Goal: Information Seeking & Learning: Learn about a topic

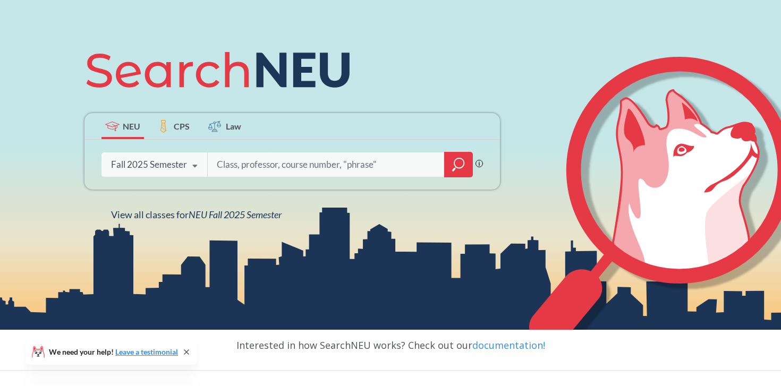
scroll to position [106, 0]
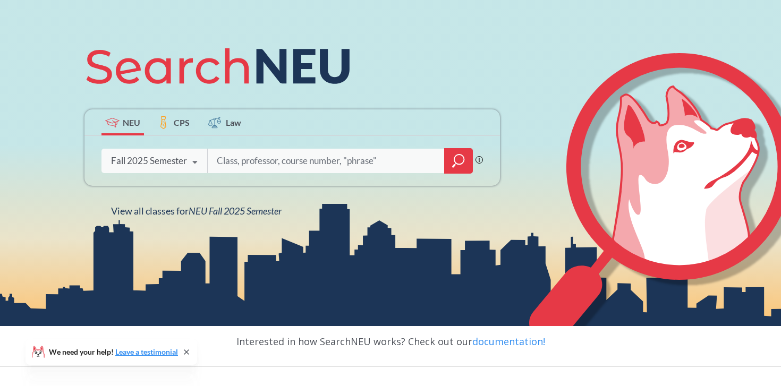
click at [276, 159] on input "search" at bounding box center [326, 161] width 221 height 22
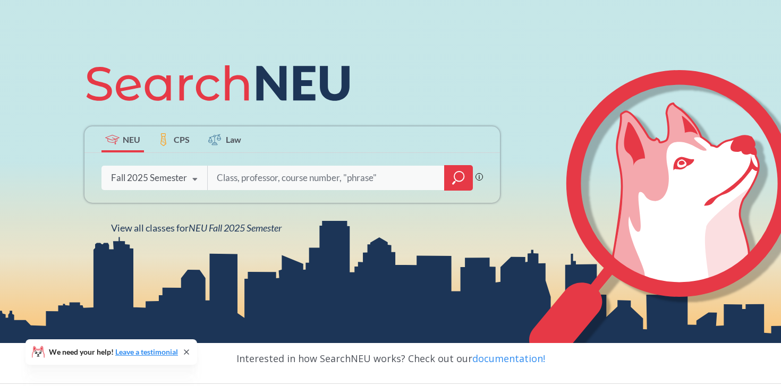
scroll to position [92, 0]
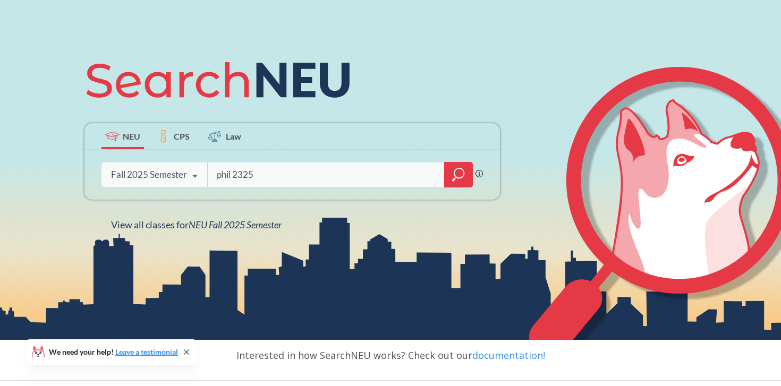
type input "phil 2325"
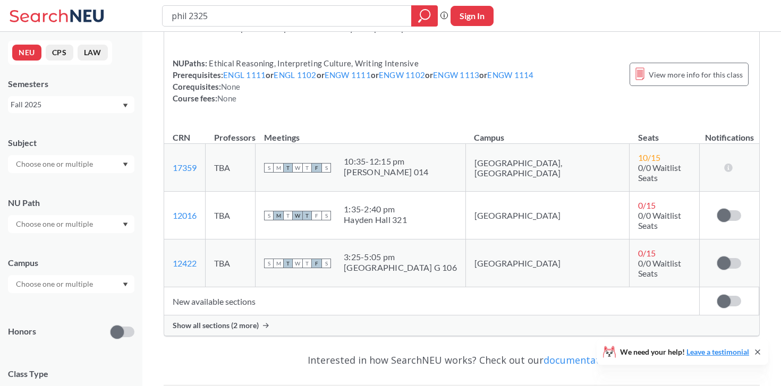
scroll to position [100, 0]
click at [730, 258] on label at bounding box center [729, 263] width 24 height 11
click at [717, 258] on input "checkbox" at bounding box center [717, 258] width 0 height 0
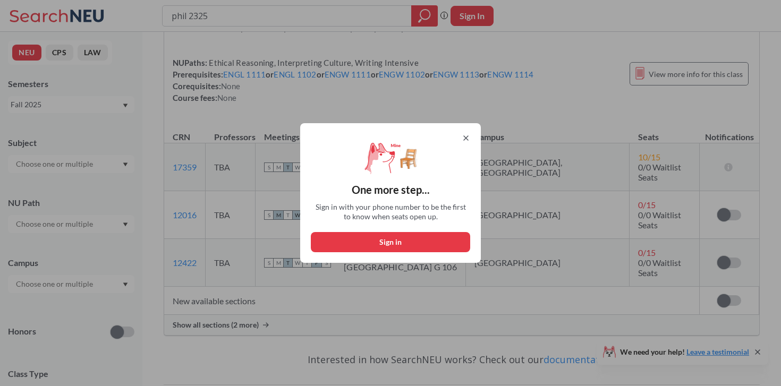
click at [380, 252] on div "One more step... Sign in with your phone number to be the first to know when se…" at bounding box center [390, 193] width 181 height 140
click at [380, 243] on button "Sign in" at bounding box center [390, 242] width 159 height 20
select select "US"
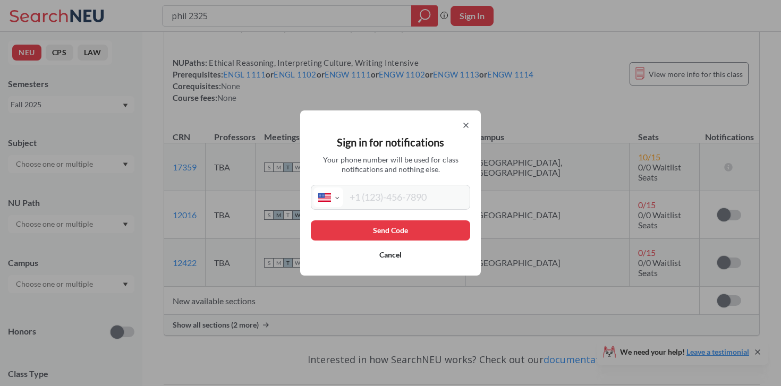
click at [412, 193] on input "tel" at bounding box center [405, 198] width 124 height 20
type input "[PHONE_NUMBER]"
click at [396, 231] on button "Send Code" at bounding box center [390, 230] width 159 height 20
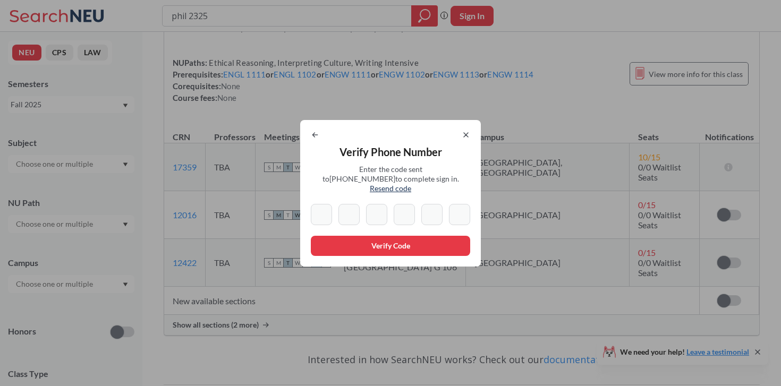
type input "5"
type input "3"
type input "1"
type input "6"
type input "9"
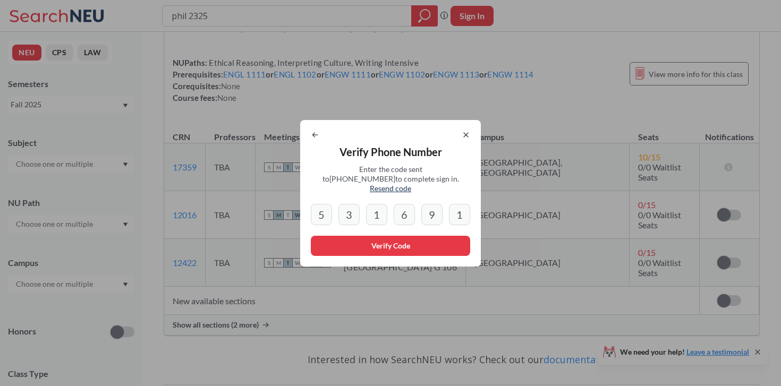
type input "1"
click at [379, 250] on button "Verify Code" at bounding box center [390, 246] width 159 height 20
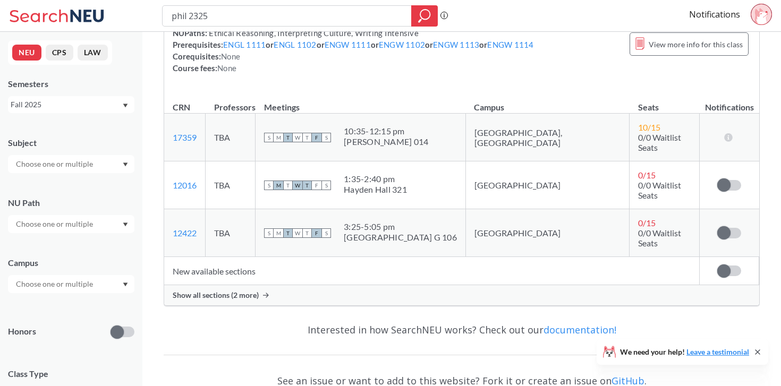
scroll to position [145, 0]
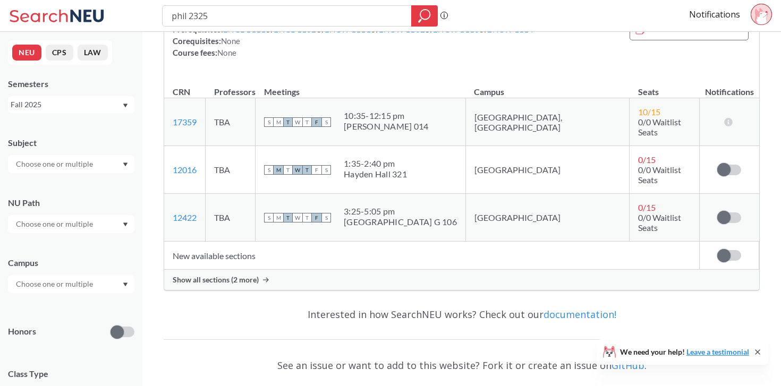
click at [756, 15] on icon at bounding box center [759, 15] width 8 height 15
click at [727, 211] on span at bounding box center [723, 217] width 13 height 13
click at [717, 212] on input "checkbox" at bounding box center [717, 212] width 0 height 0
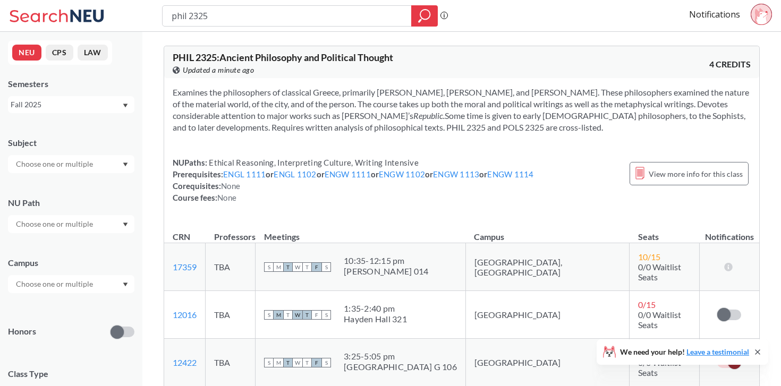
scroll to position [0, 0]
drag, startPoint x: 240, startPoint y: 19, endPoint x: 140, endPoint y: 15, distance: 99.4
click at [141, 15] on div "phil 2325 Phrase search guarantees the exact search appears in the results. Ex.…" at bounding box center [390, 16] width 781 height 32
type input "phil 1104"
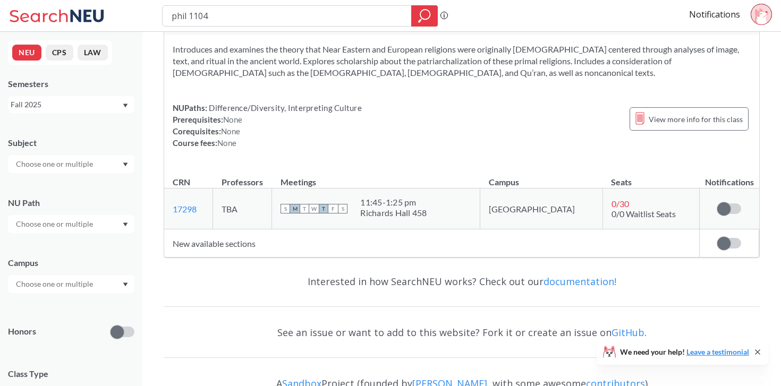
scroll to position [68, 0]
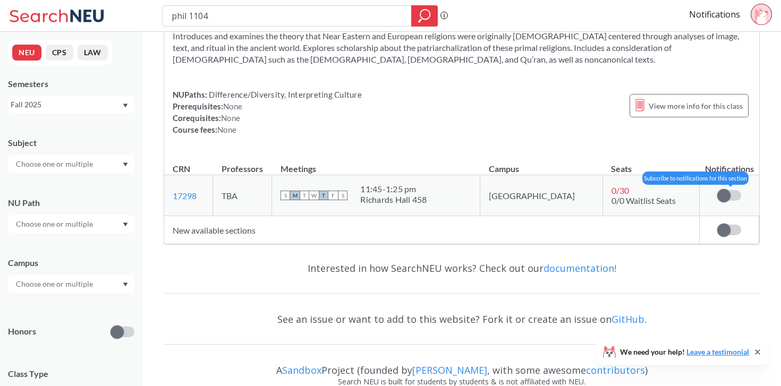
click at [724, 197] on span at bounding box center [723, 195] width 13 height 13
click at [717, 190] on input "checkbox" at bounding box center [717, 190] width 0 height 0
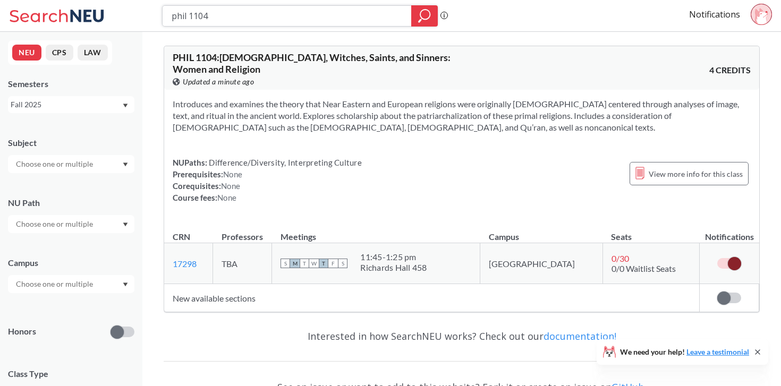
drag, startPoint x: 251, startPoint y: 13, endPoint x: 117, endPoint y: 8, distance: 133.4
click at [117, 9] on div "phil 1104 Phrase search guarantees the exact search appears in the results. Ex.…" at bounding box center [390, 16] width 781 height 32
type input "phil 1300"
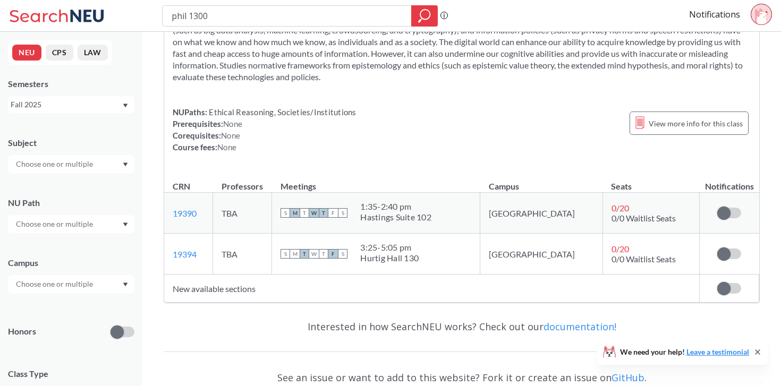
scroll to position [75, 0]
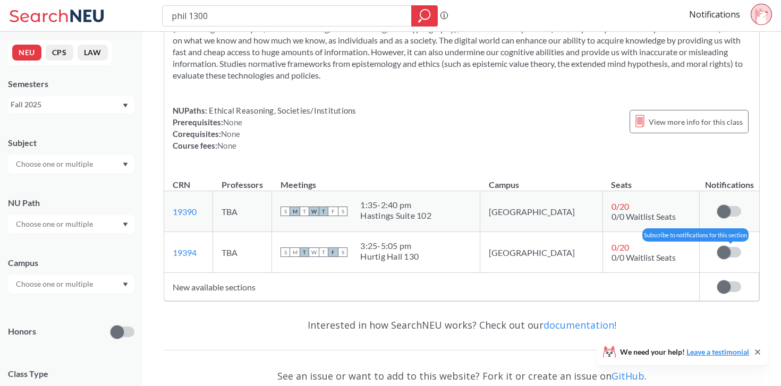
click at [722, 255] on span at bounding box center [723, 252] width 13 height 13
click at [717, 247] on input "checkbox" at bounding box center [717, 247] width 0 height 0
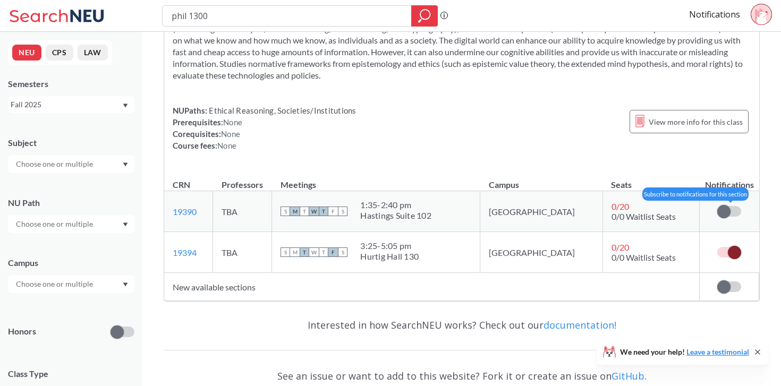
click at [724, 208] on span at bounding box center [723, 211] width 13 height 13
click at [717, 206] on input "checkbox" at bounding box center [717, 206] width 0 height 0
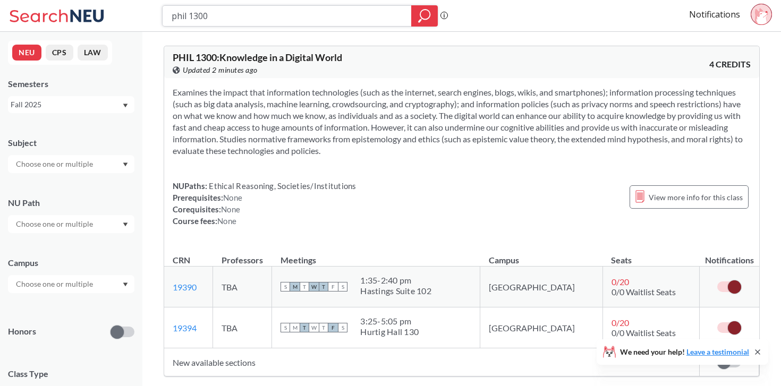
drag, startPoint x: 253, startPoint y: 10, endPoint x: 156, endPoint y: 14, distance: 97.3
click at [157, 15] on div "phil 1300 Phrase search guarantees the exact search appears in the results. Ex.…" at bounding box center [390, 16] width 781 height 32
